Goal: Navigation & Orientation: Find specific page/section

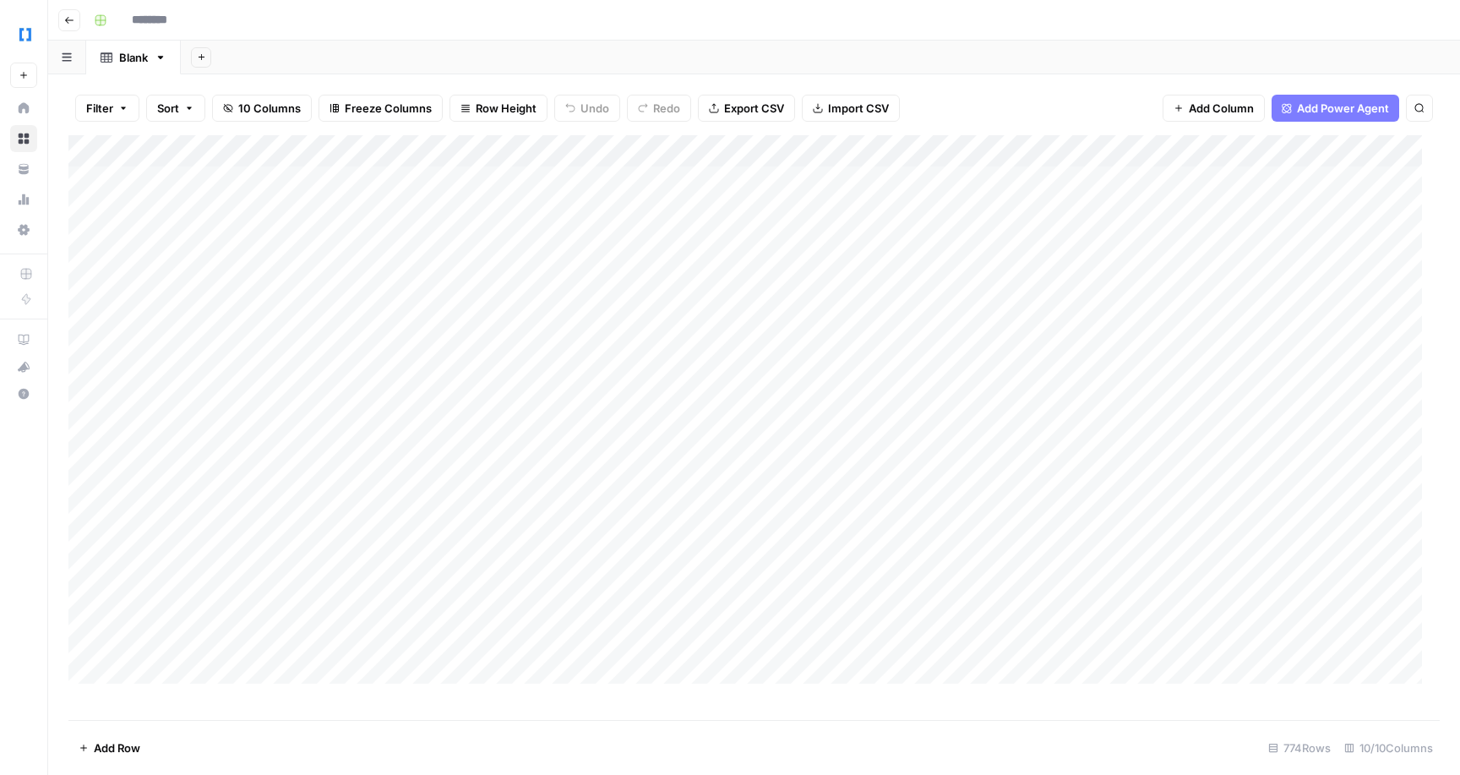
type input "**********"
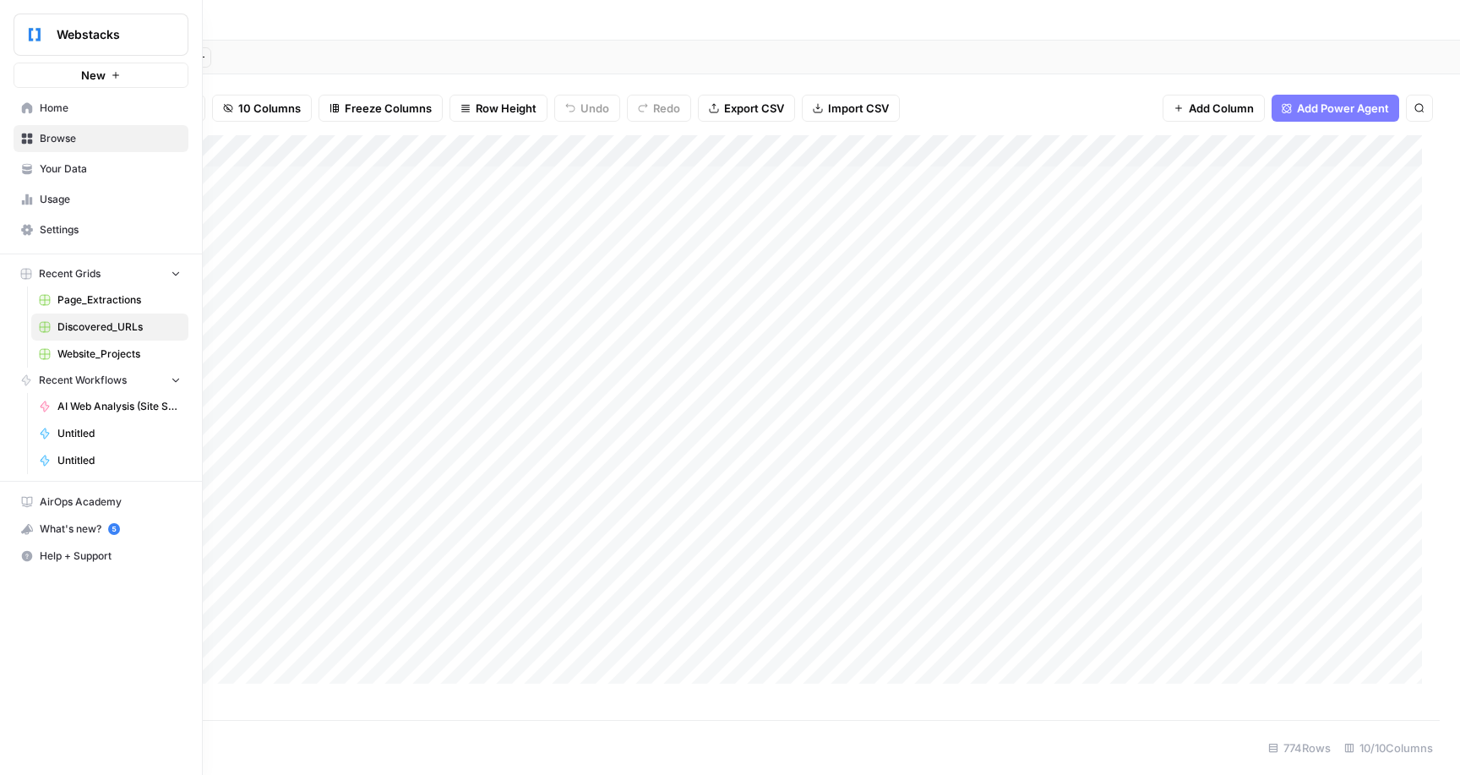
click at [73, 116] on span "Home" at bounding box center [110, 108] width 141 height 15
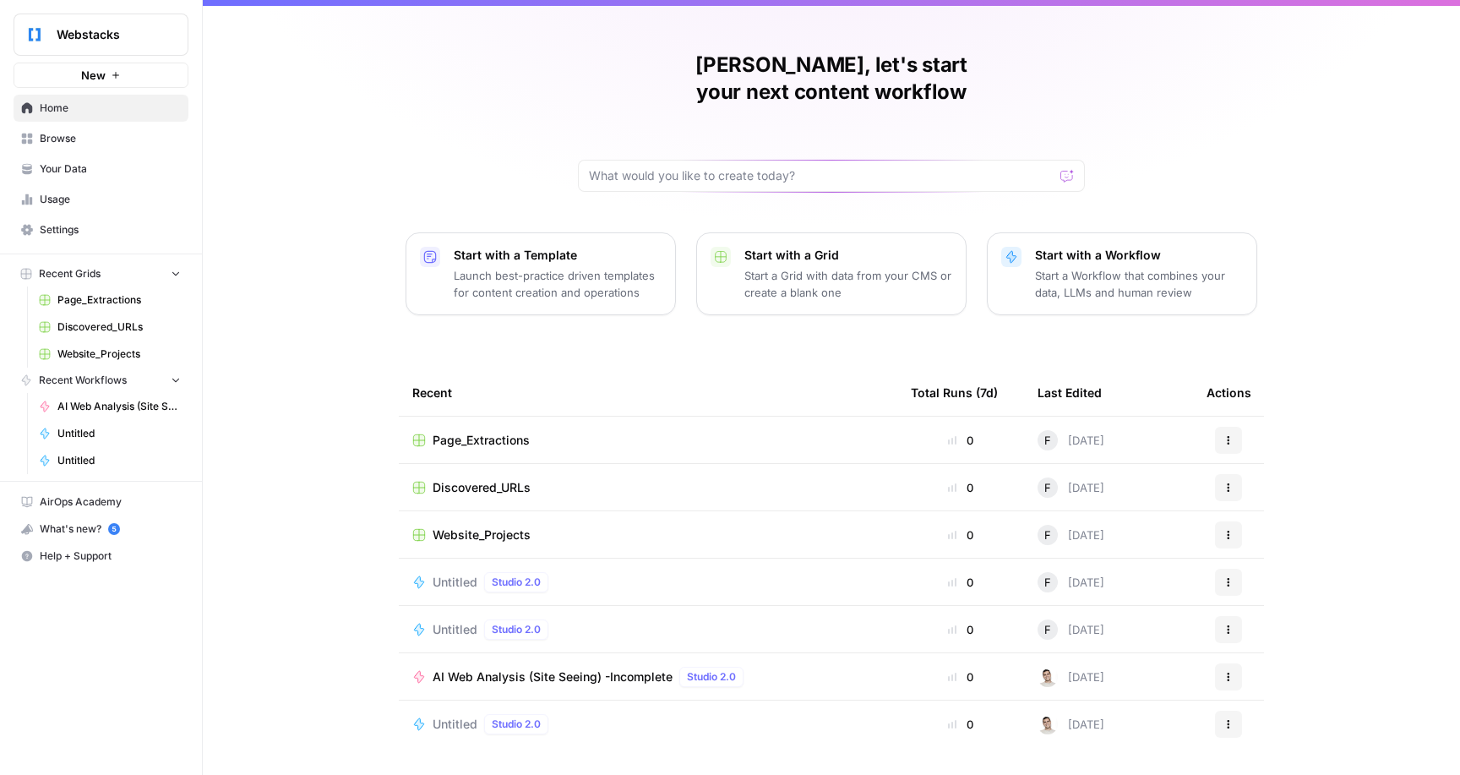
scroll to position [88, 0]
click at [76, 199] on link "Usage" at bounding box center [101, 199] width 175 height 27
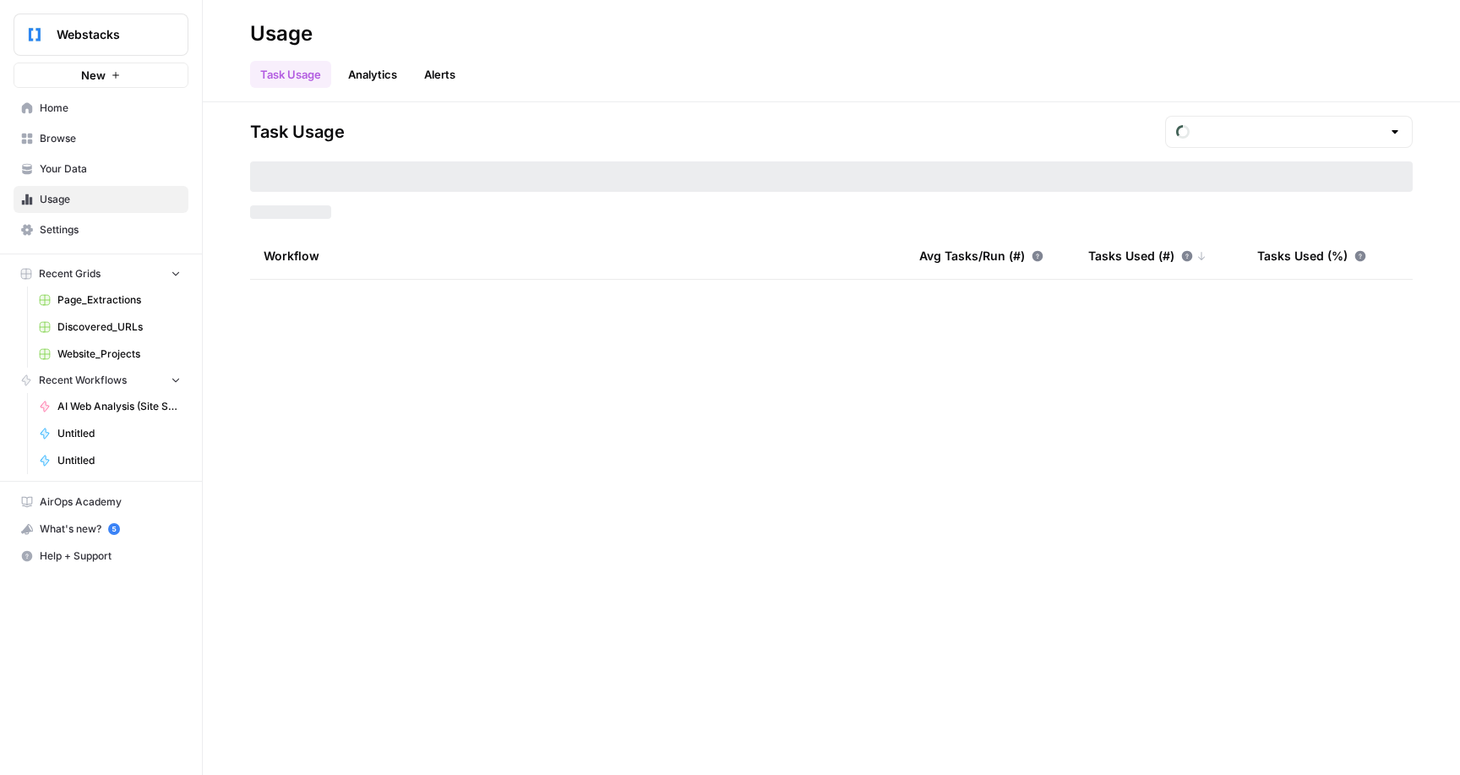
type input "August Included Tasks"
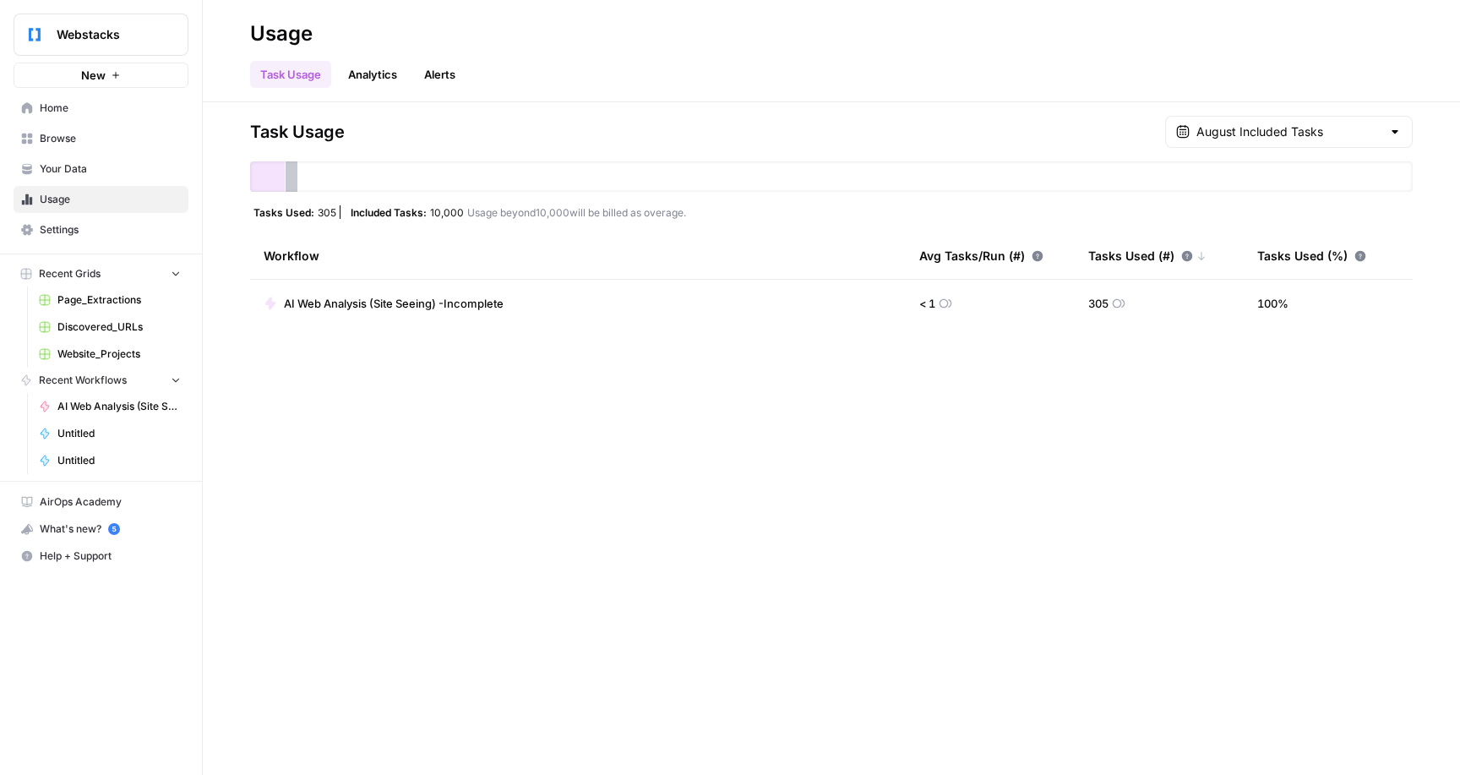
click at [407, 75] on link "Analytics" at bounding box center [372, 74] width 69 height 27
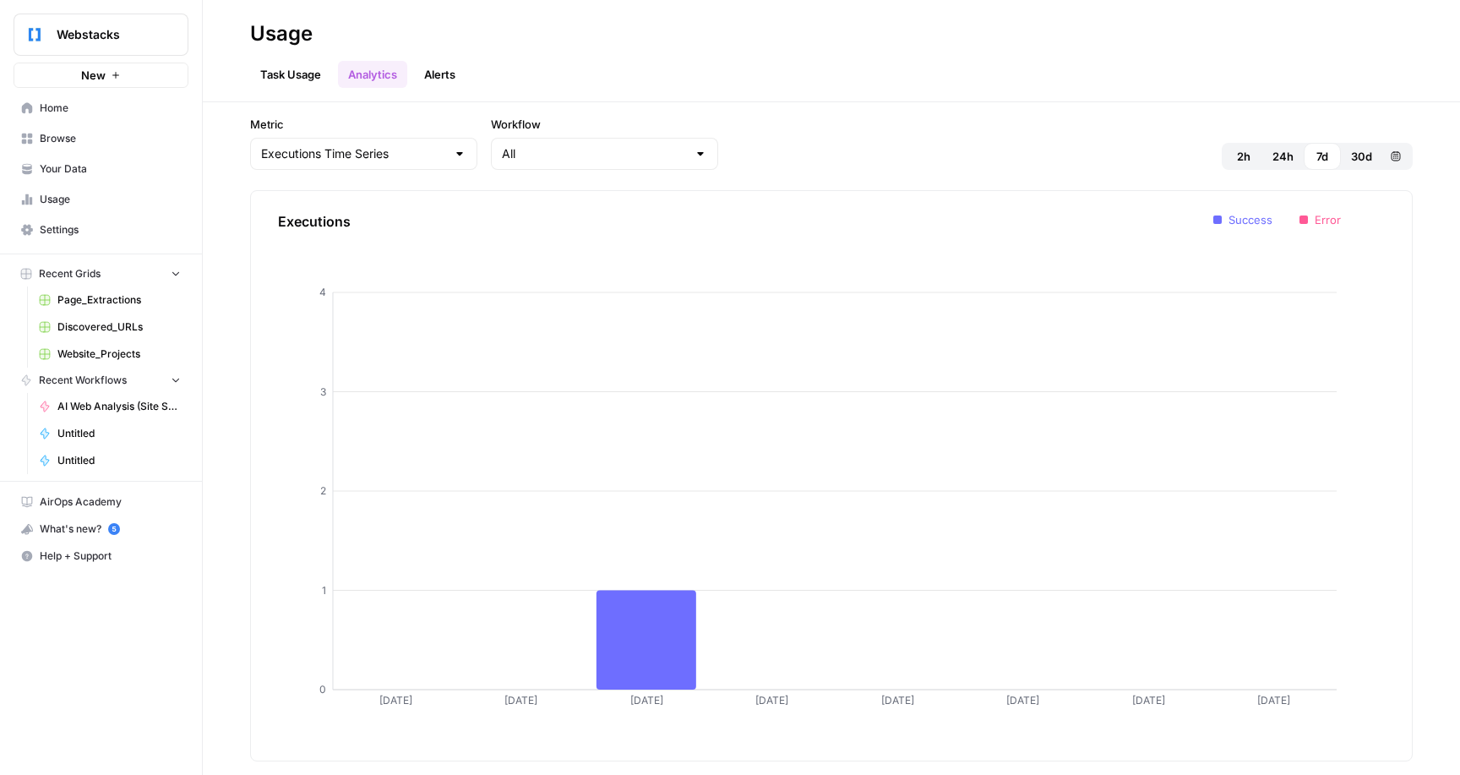
click at [466, 73] on button "Alerts" at bounding box center [440, 74] width 52 height 27
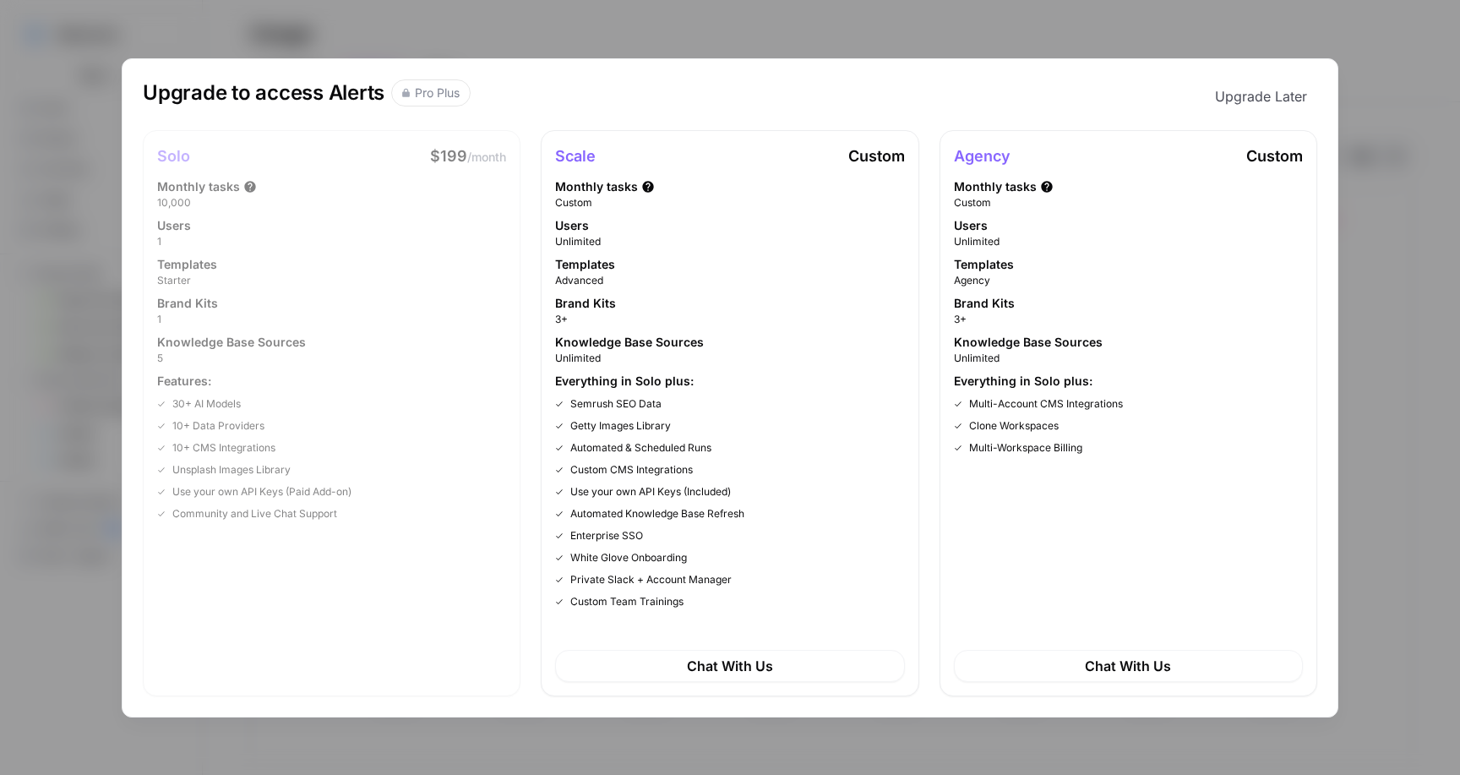
click at [1404, 106] on div "Upgrade to access Alerts Pro Plus Upgrade Later Solo $199 /month Monthly tasks …" at bounding box center [730, 387] width 1460 height 775
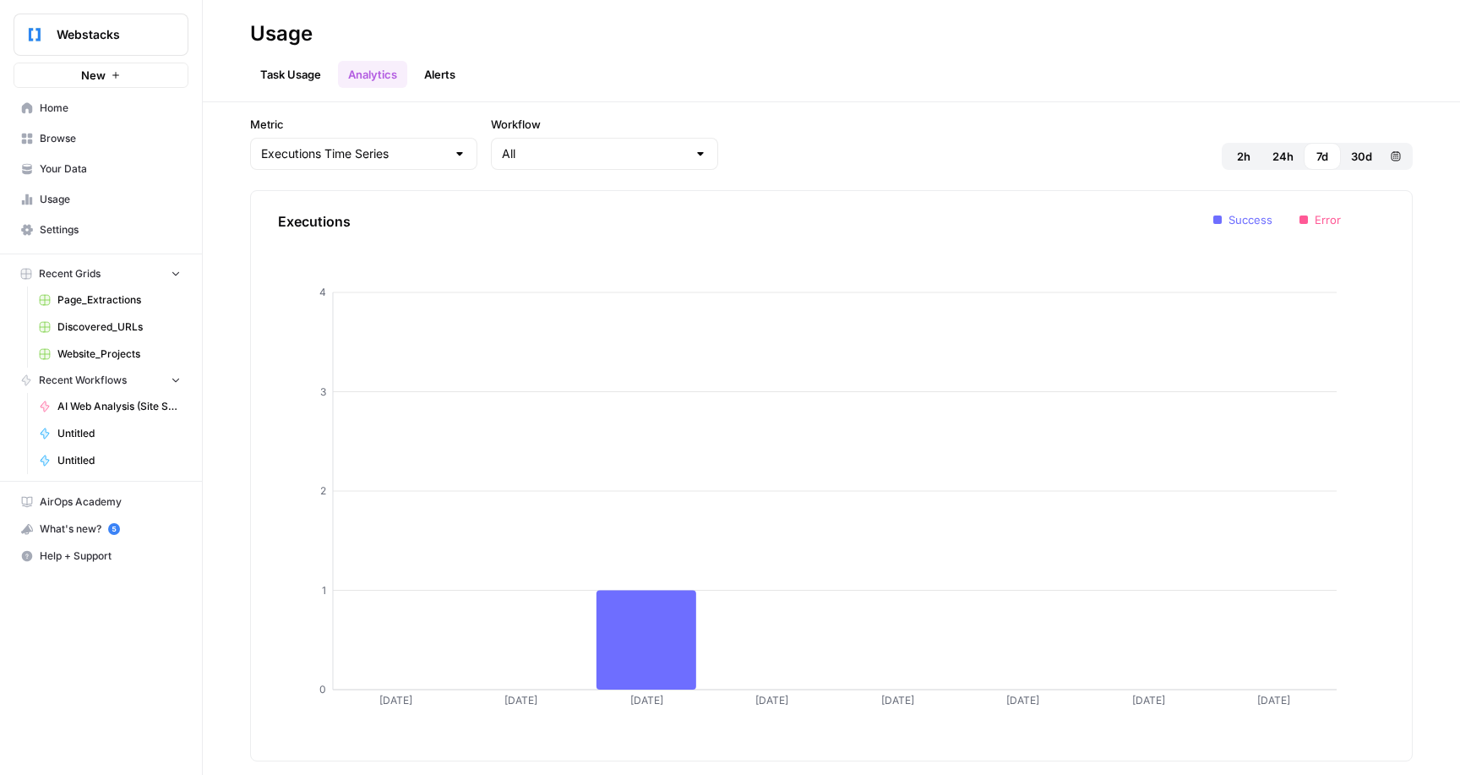
click at [80, 228] on link "Settings" at bounding box center [101, 229] width 175 height 27
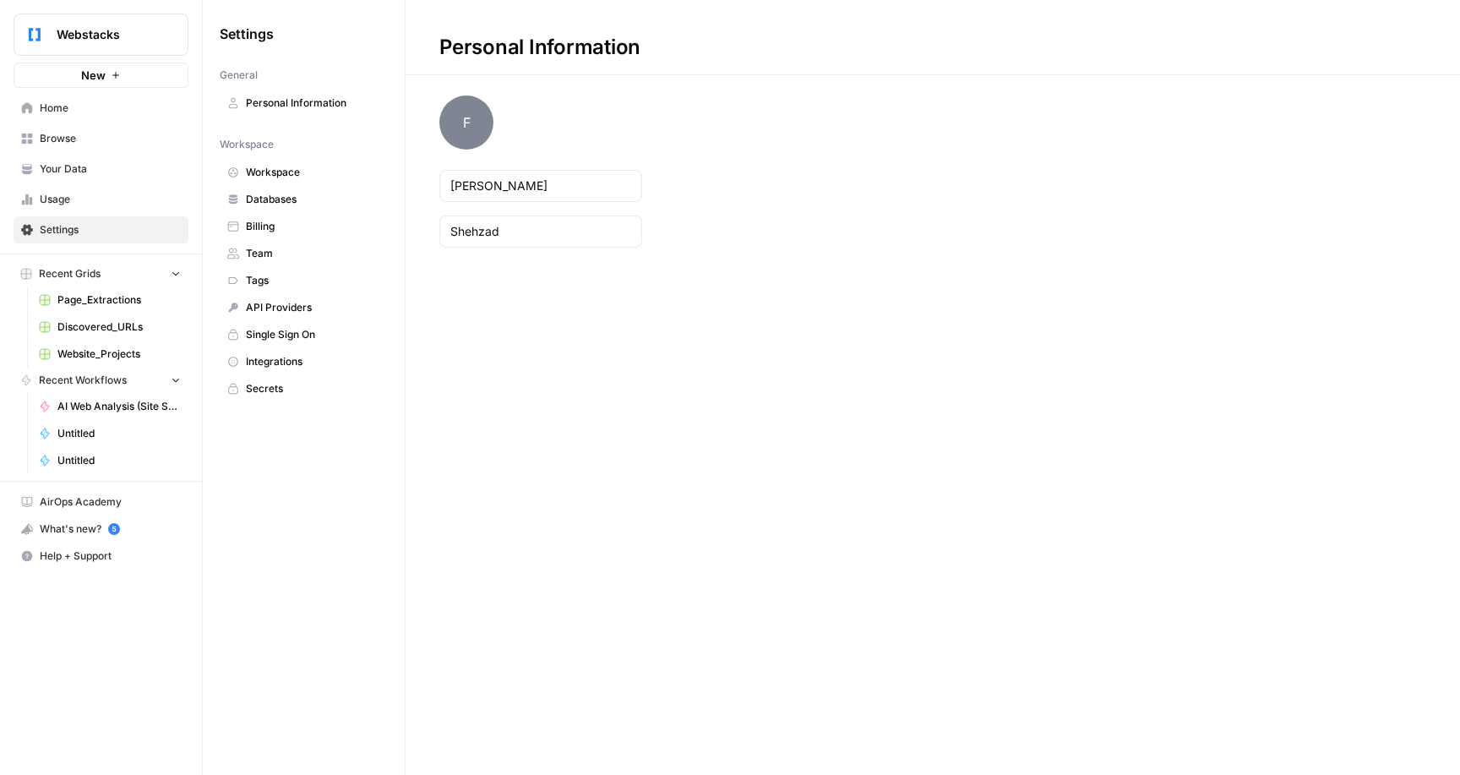
click at [355, 111] on span "Personal Information" at bounding box center [313, 102] width 134 height 15
click at [179, 29] on div "Webstacks" at bounding box center [120, 34] width 126 height 17
click at [89, 146] on span "Browse" at bounding box center [110, 138] width 141 height 15
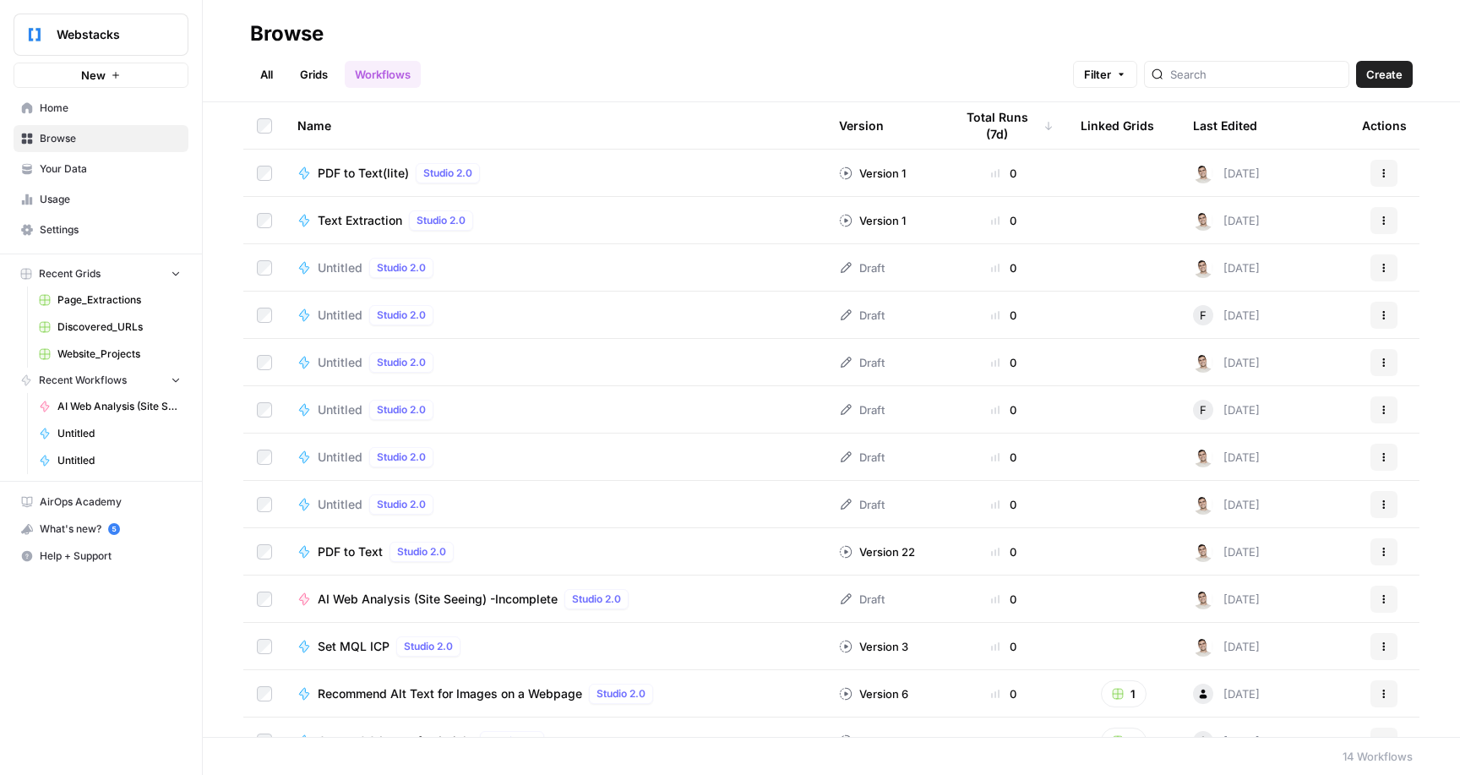
click at [283, 86] on link "All" at bounding box center [266, 74] width 33 height 27
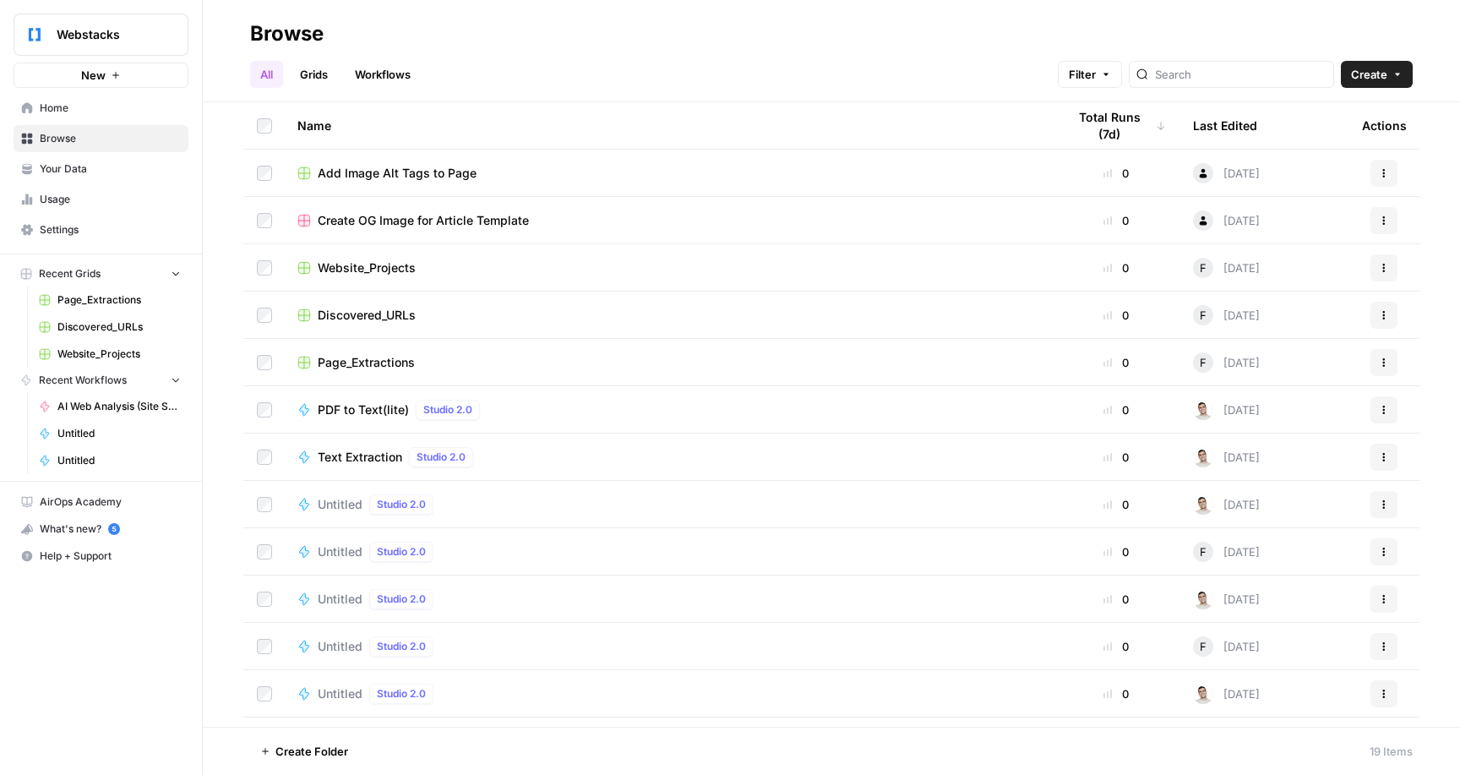
click at [338, 80] on link "Grids" at bounding box center [314, 74] width 48 height 27
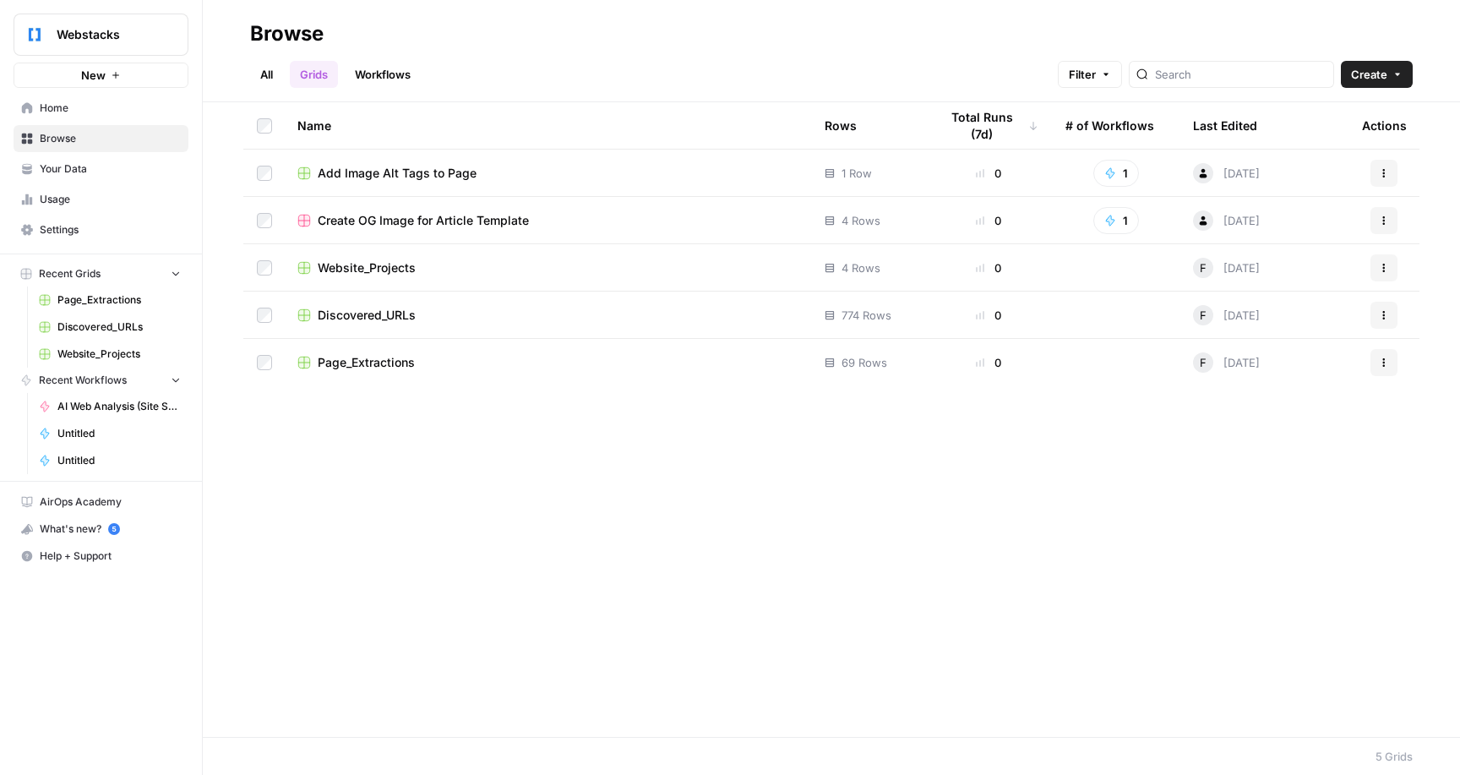
click at [95, 177] on span "Your Data" at bounding box center [110, 168] width 141 height 15
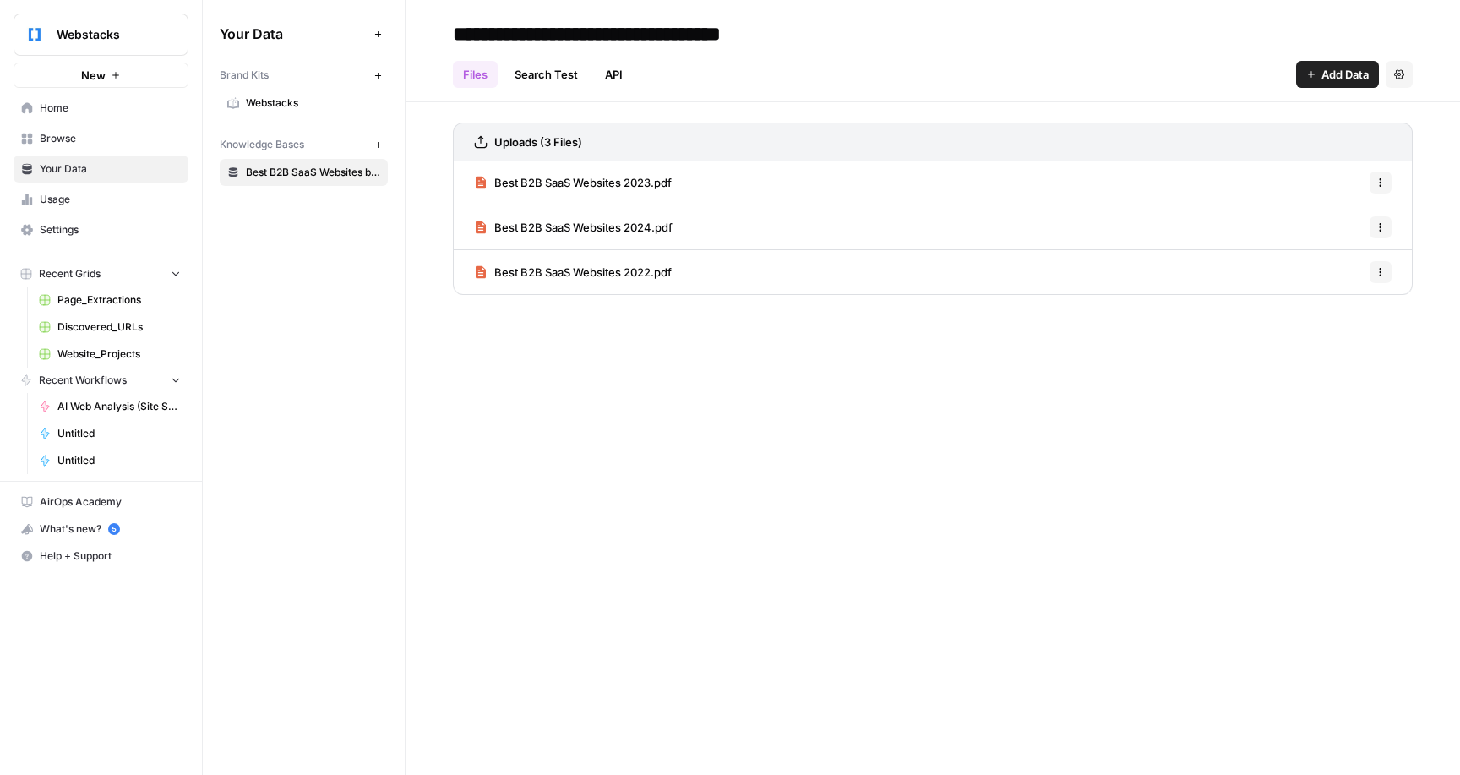
click at [89, 207] on span "Usage" at bounding box center [110, 199] width 141 height 15
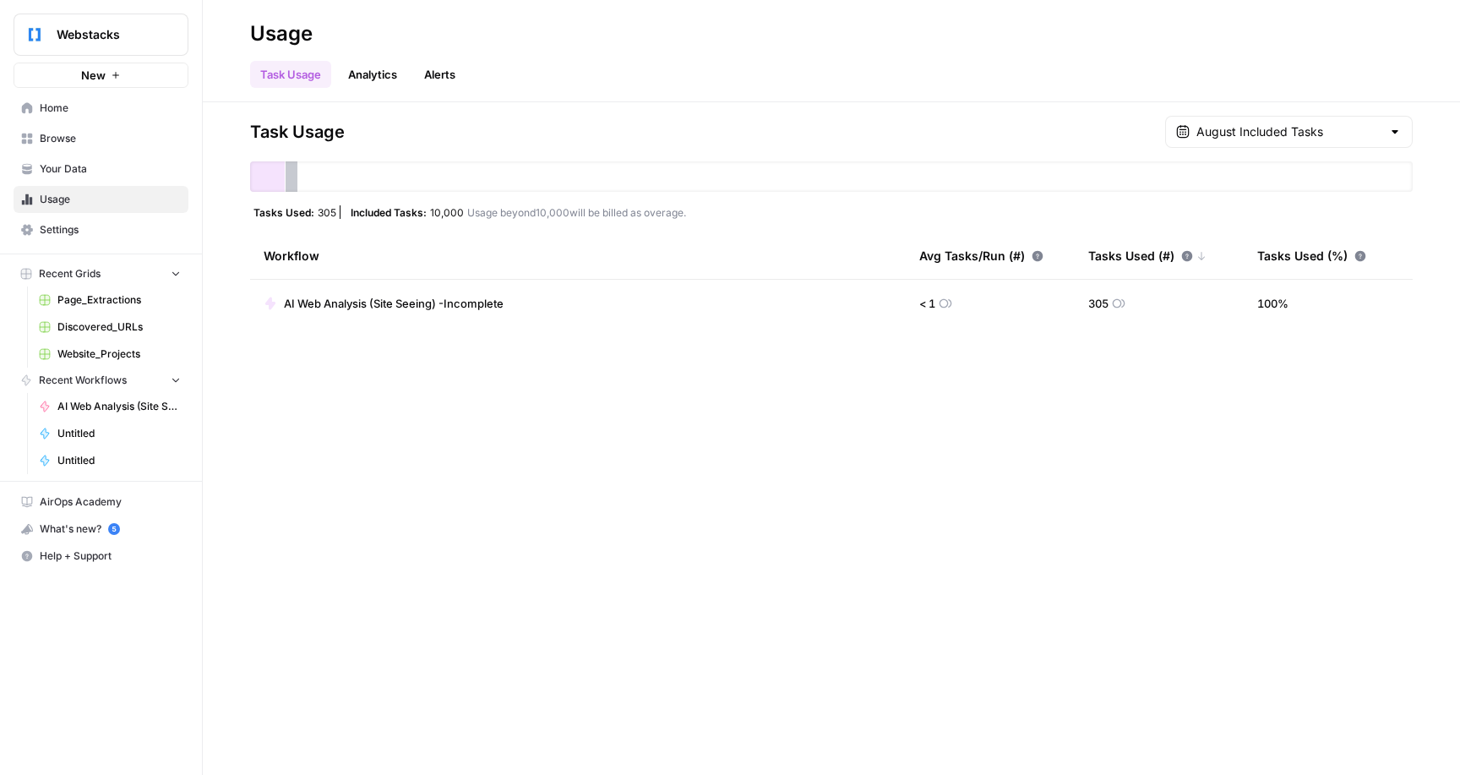
click at [407, 80] on link "Analytics" at bounding box center [372, 74] width 69 height 27
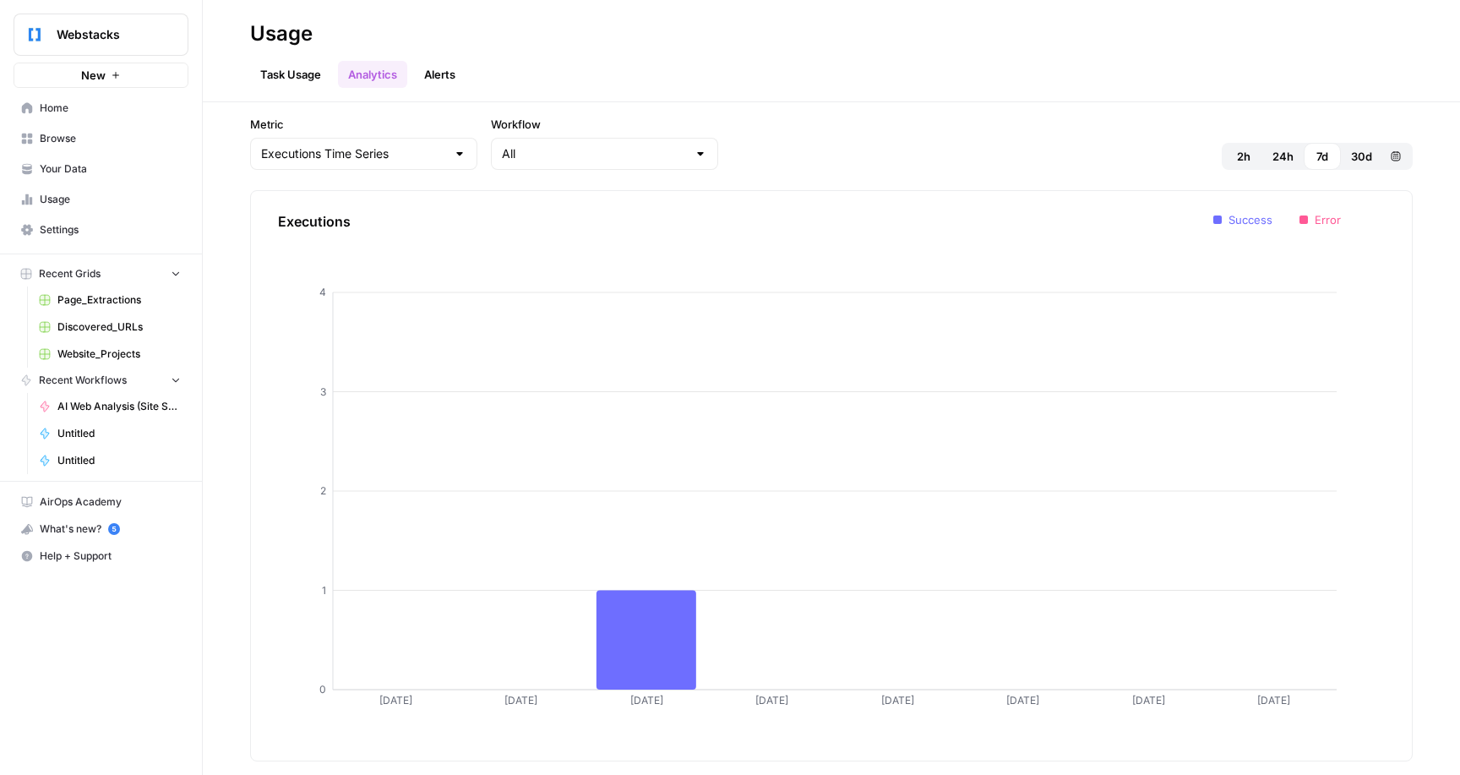
click at [466, 81] on button "Alerts" at bounding box center [440, 74] width 52 height 27
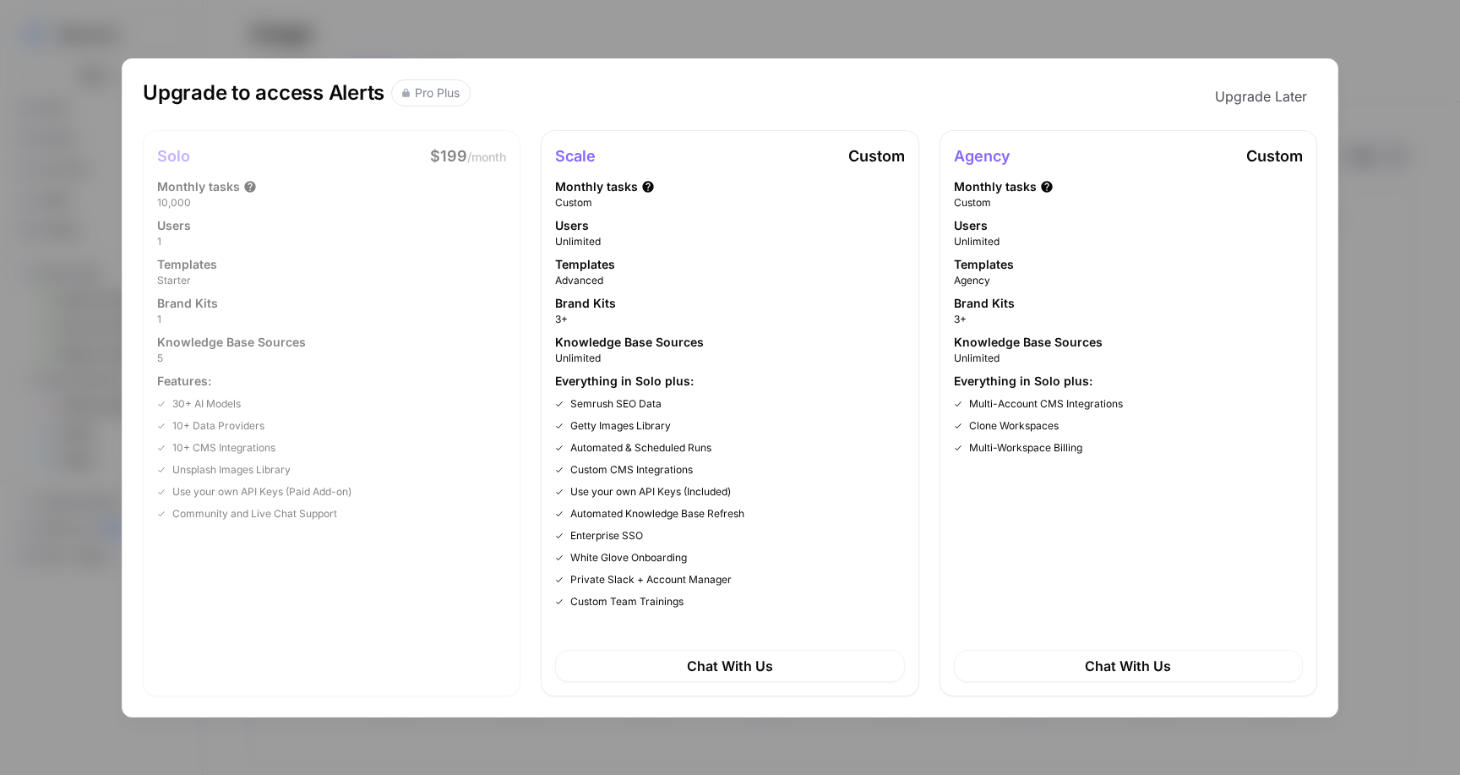
click at [1455, 217] on div "Upgrade to access Alerts Pro Plus Upgrade Later Solo $199 /month Monthly tasks …" at bounding box center [730, 387] width 1460 height 775
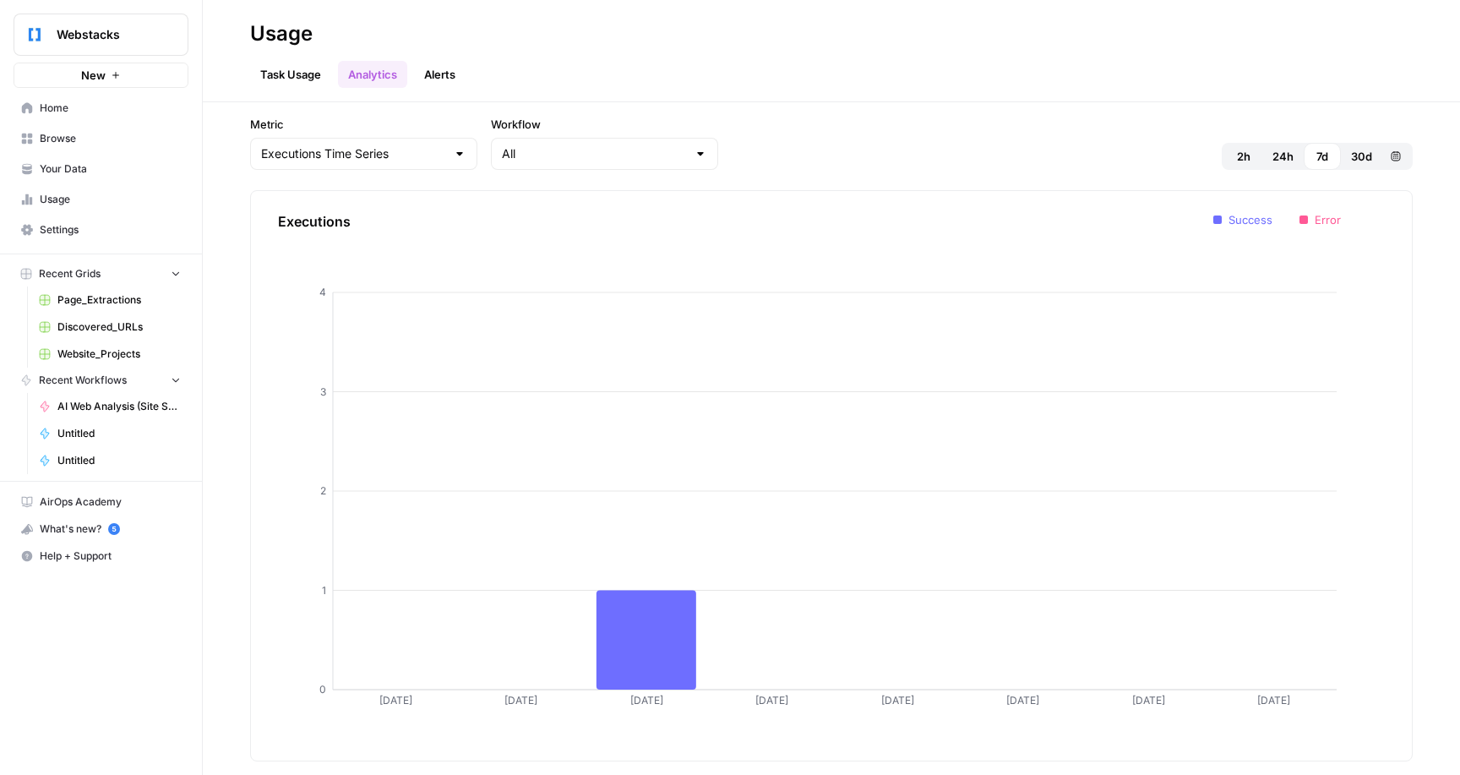
click at [312, 91] on header "Usage Task Usage Analytics Alerts" at bounding box center [831, 51] width 1257 height 102
click at [331, 69] on link "Task Usage" at bounding box center [290, 74] width 81 height 27
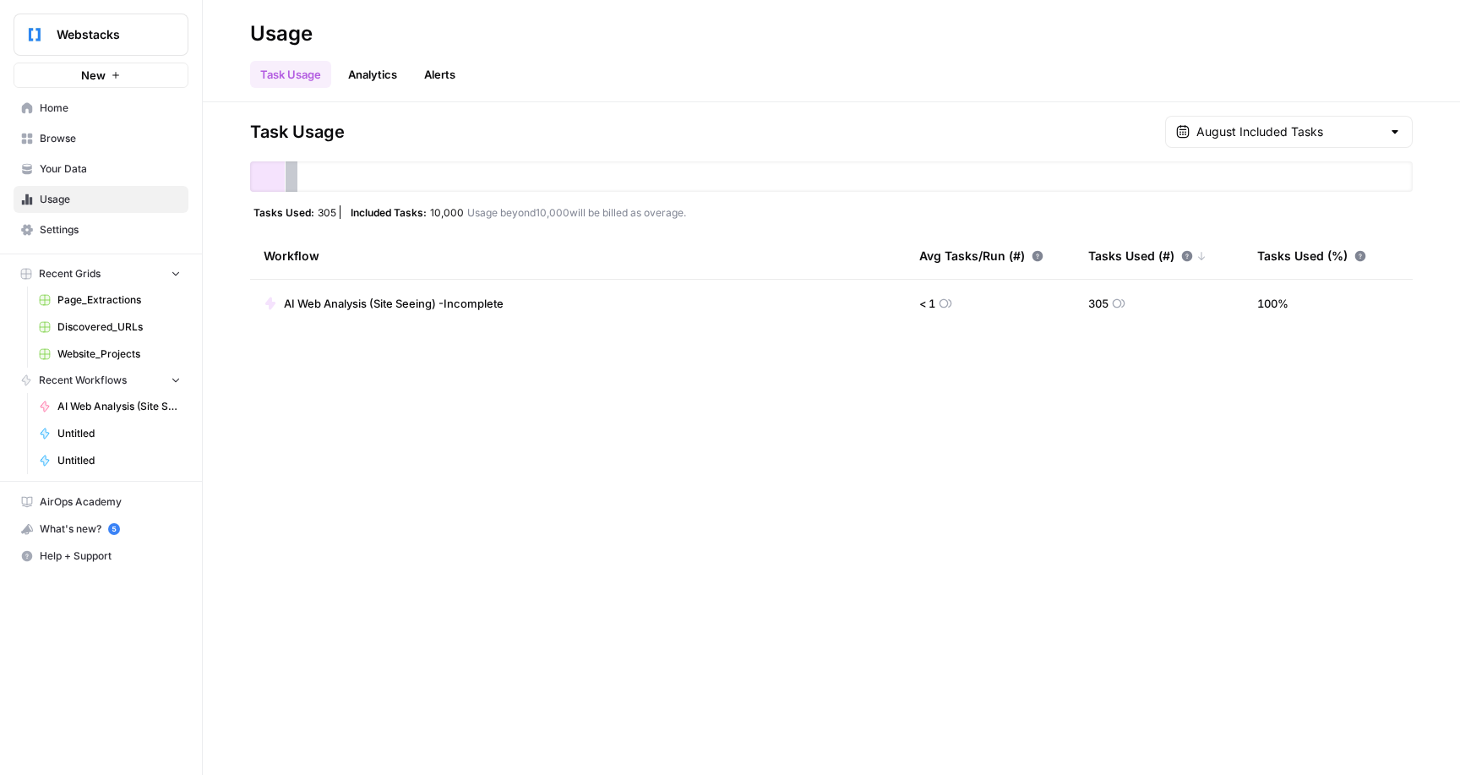
click at [139, 414] on span "AI Web Analysis (Site Seeing) -Incomplete" at bounding box center [118, 406] width 123 height 15
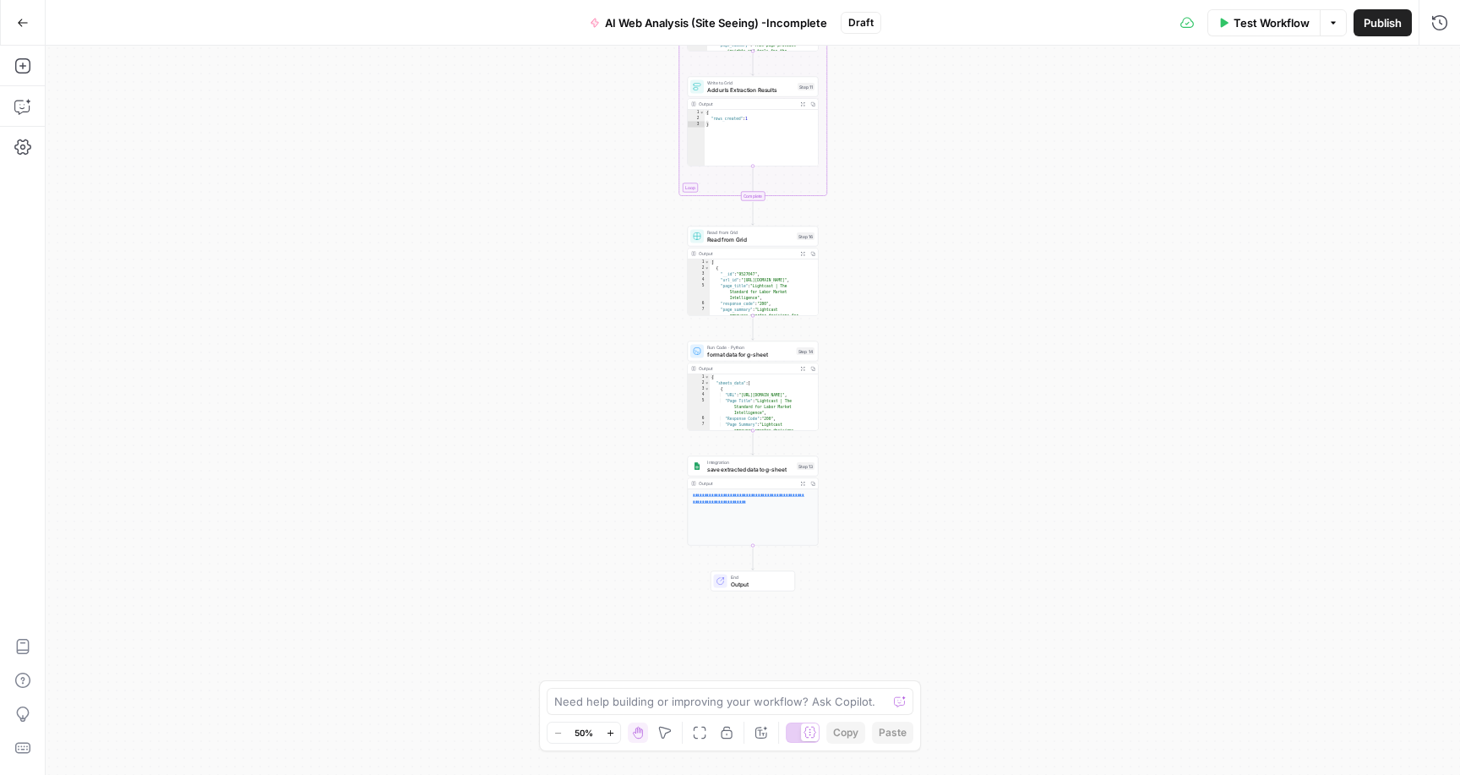
click at [735, 499] on link "**********" at bounding box center [749, 499] width 112 height 10
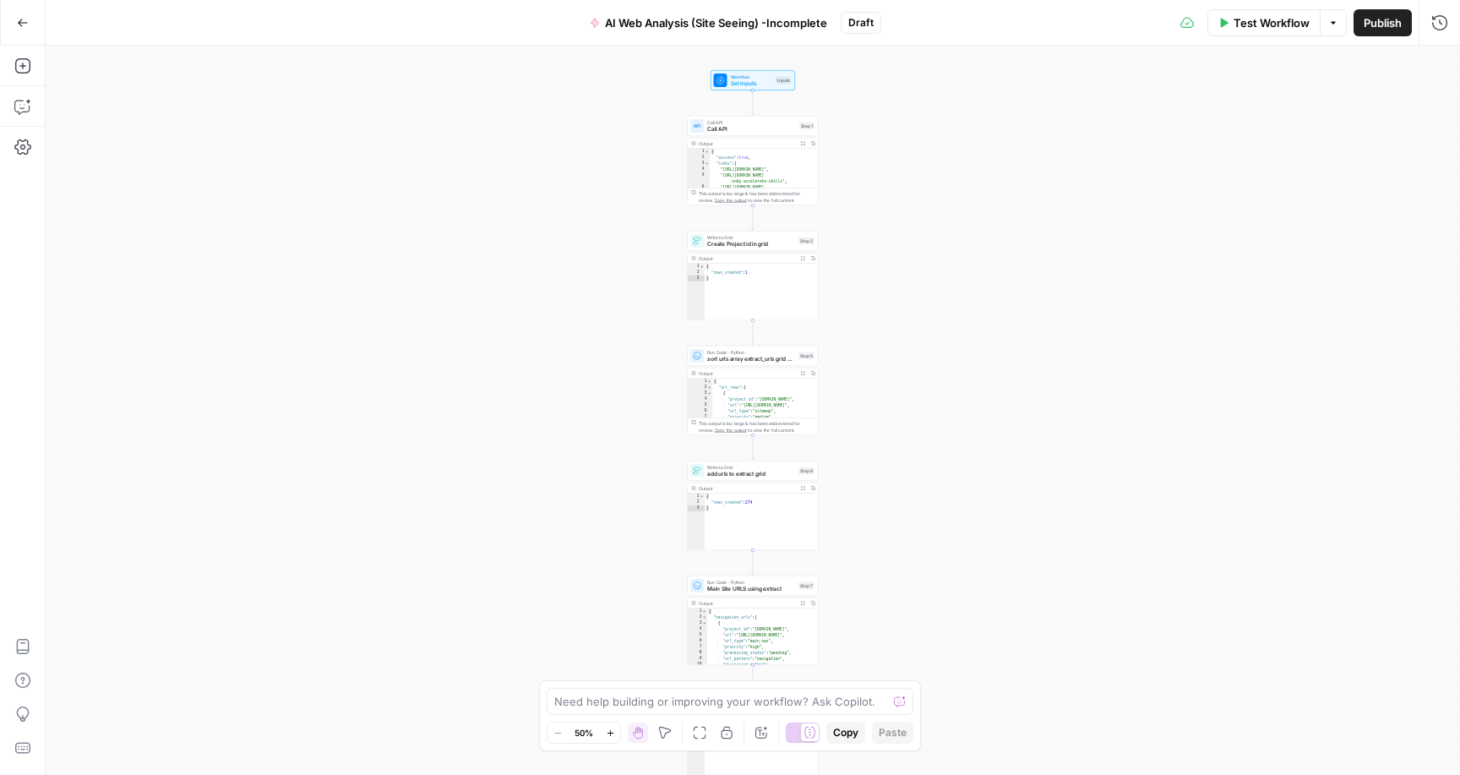
click at [19, 12] on button "Go Back" at bounding box center [23, 23] width 30 height 30
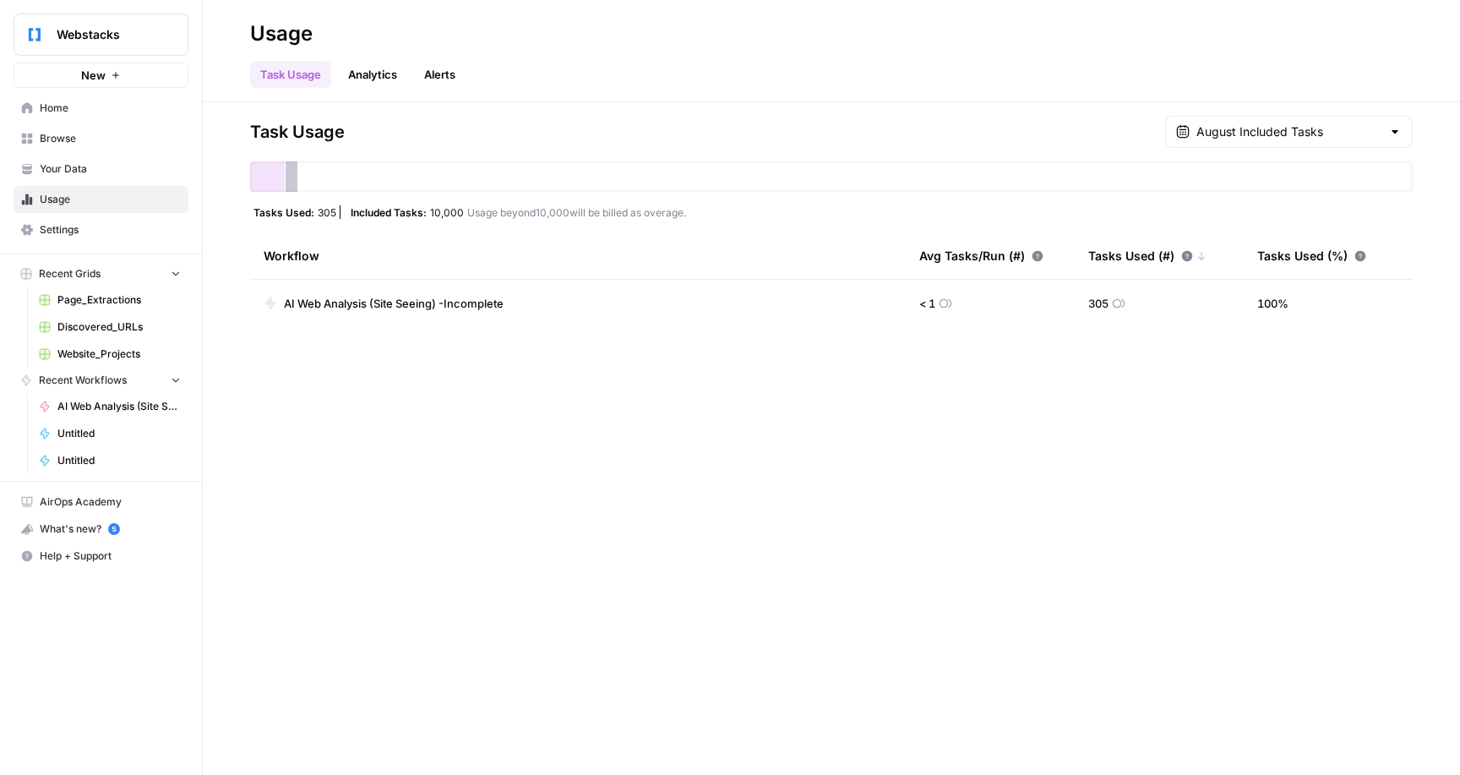
click at [95, 122] on link "Home" at bounding box center [101, 108] width 175 height 27
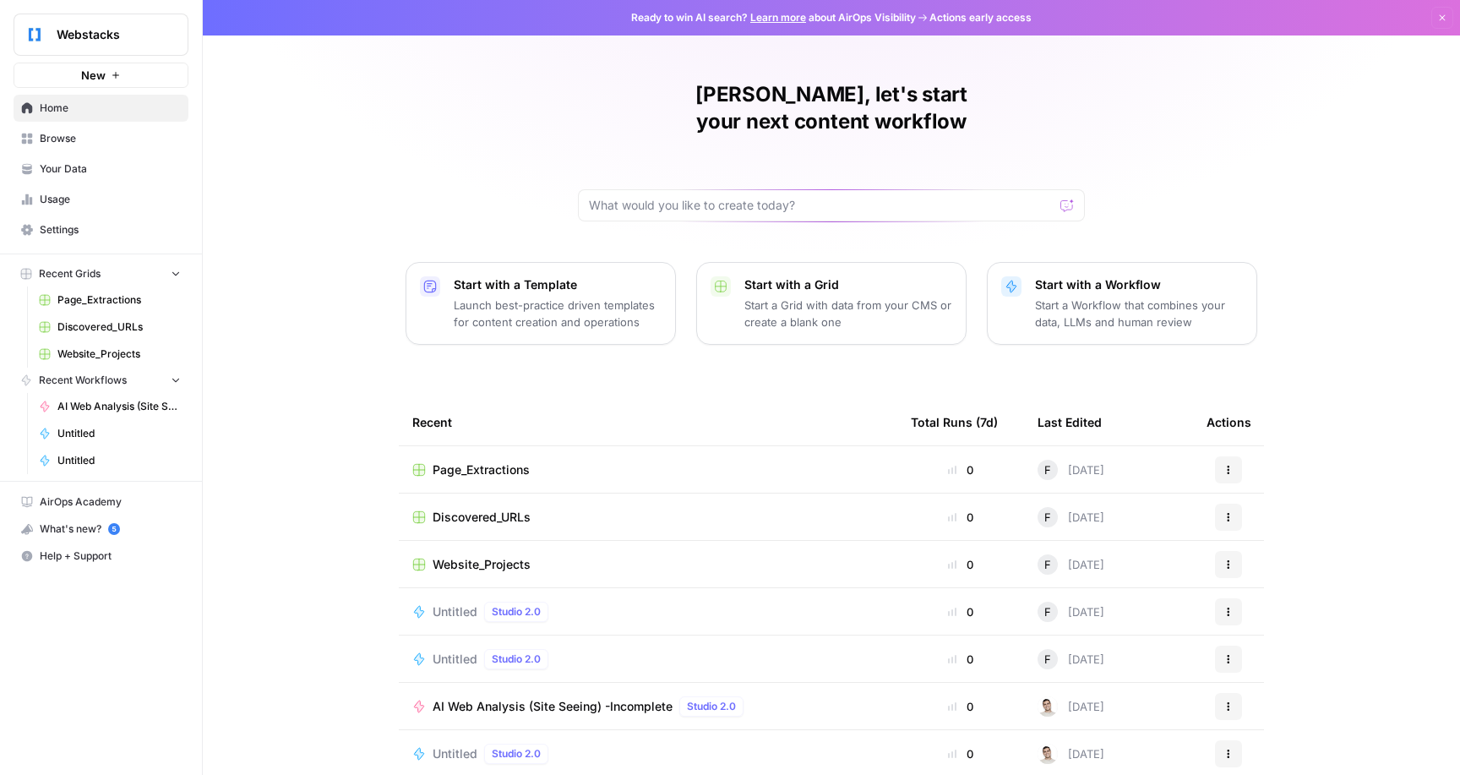
scroll to position [88, 0]
